Goal: Transaction & Acquisition: Purchase product/service

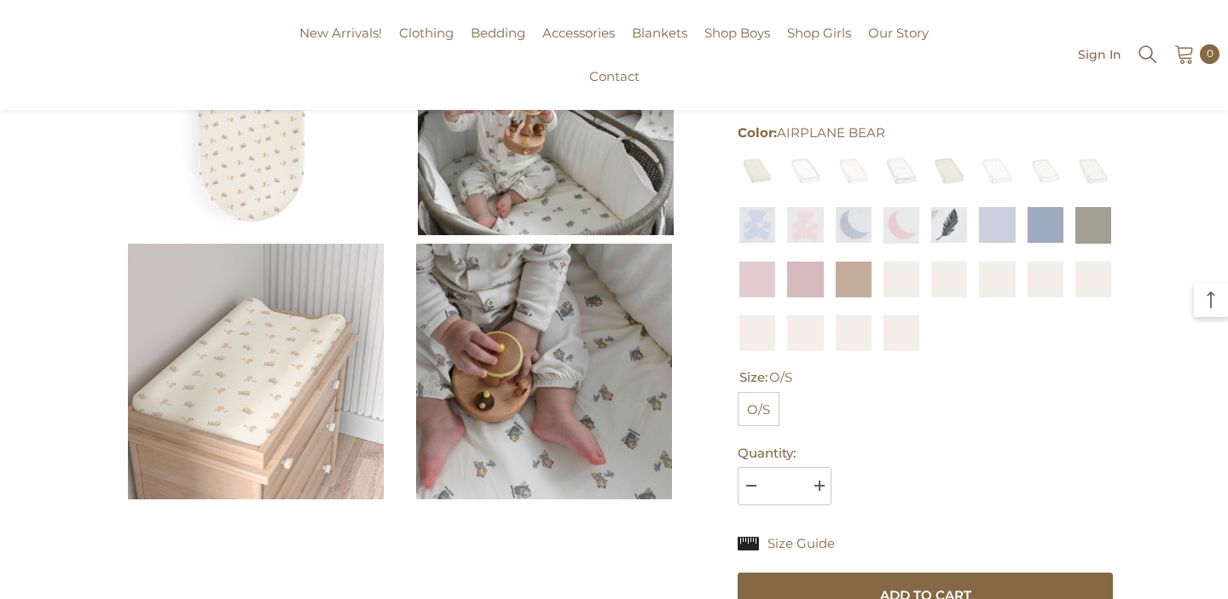
scroll to position [228, 0]
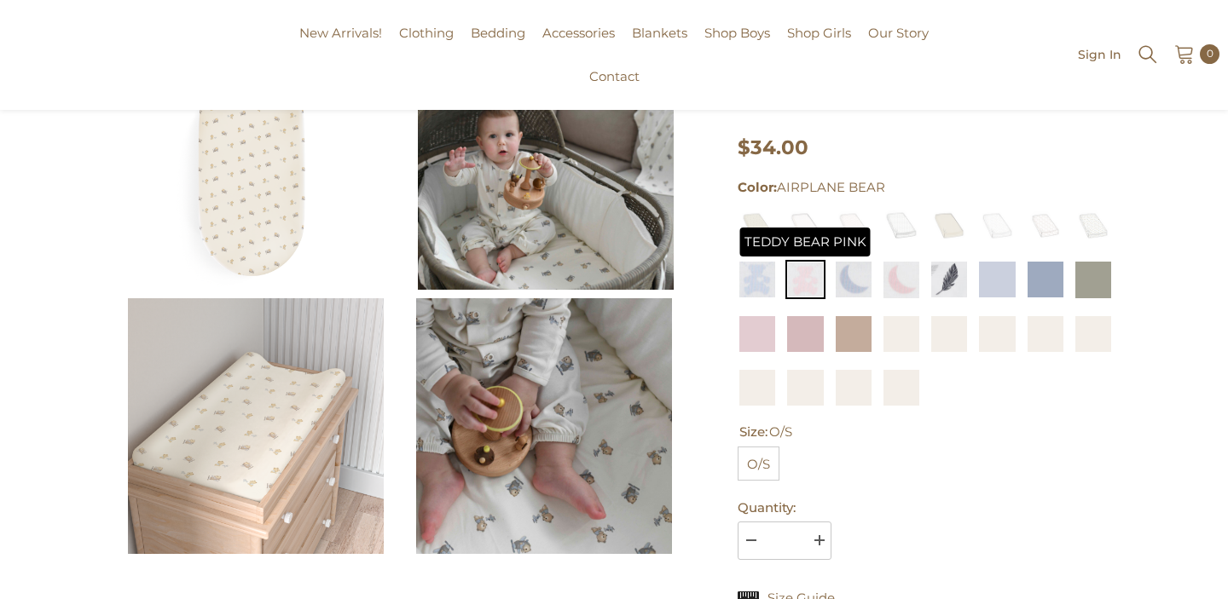
click at [818, 275] on img at bounding box center [804, 279] width 39 height 39
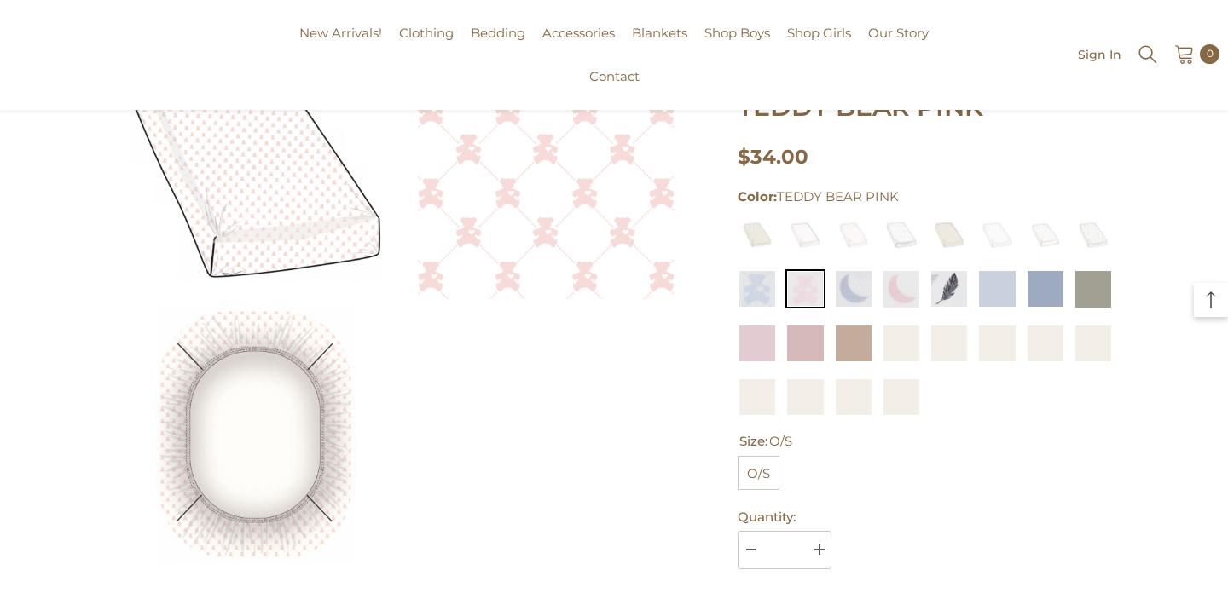
scroll to position [110, 0]
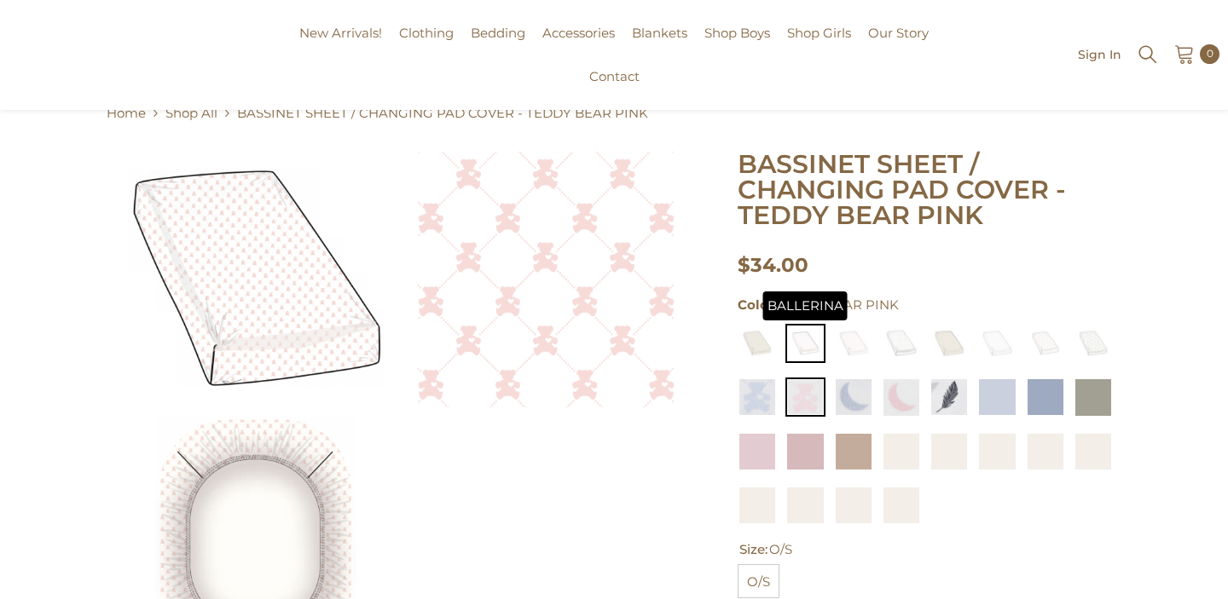
click at [803, 333] on img at bounding box center [804, 343] width 39 height 39
